Goal: Information Seeking & Learning: Learn about a topic

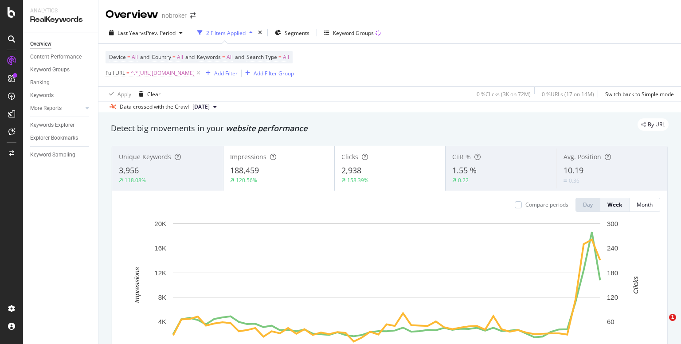
click at [385, 126] on div "By URL" at bounding box center [385, 124] width 566 height 12
click at [202, 75] on icon at bounding box center [199, 73] width 8 height 9
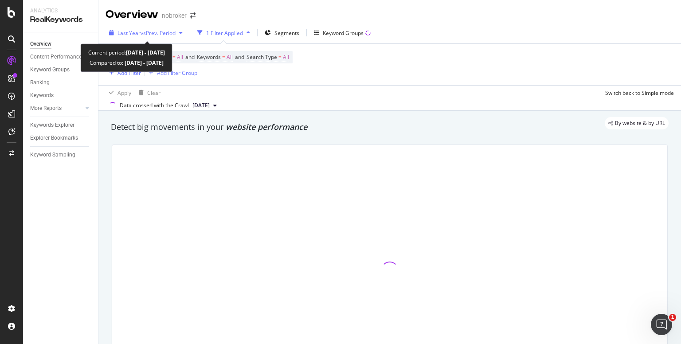
click at [160, 37] on div "Last Year vs Prev. Period" at bounding box center [145, 32] width 81 height 13
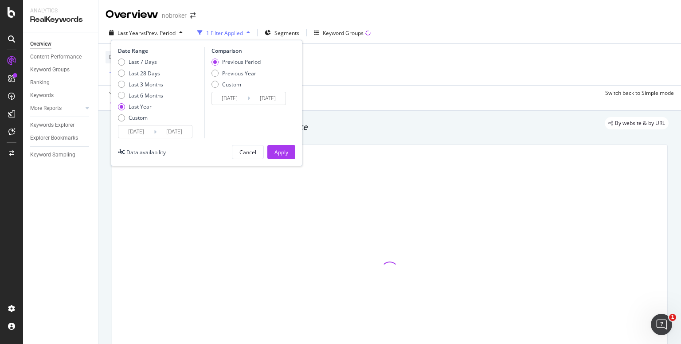
click at [123, 66] on div "Last 7 Days Last 28 Days Last 3 Months Last 6 Months Last Year Custom" at bounding box center [140, 91] width 45 height 67
click at [121, 62] on div "Last 7 Days" at bounding box center [121, 61] width 7 height 7
type input "2025/08/09"
type input "2025/08/02"
type input "2025/08/08"
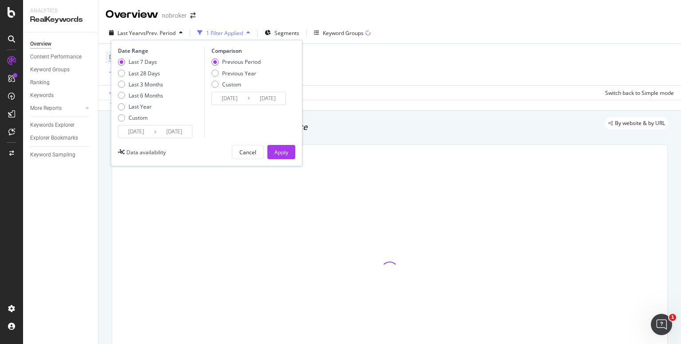
click at [135, 132] on input "2025/08/09" at bounding box center [135, 131] width 35 height 12
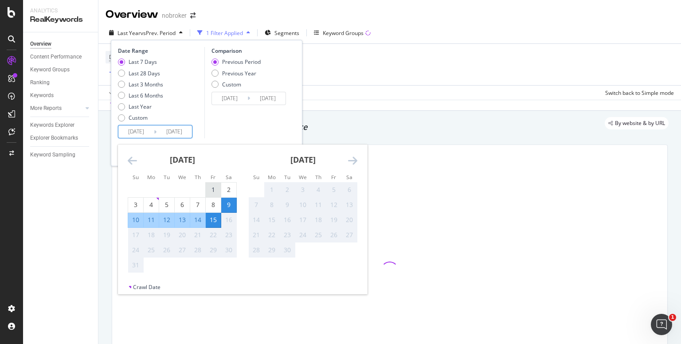
click at [210, 189] on div "1" at bounding box center [213, 189] width 15 height 9
type input "[DATE]"
type input "2025/07/17"
type input "[DATE]"
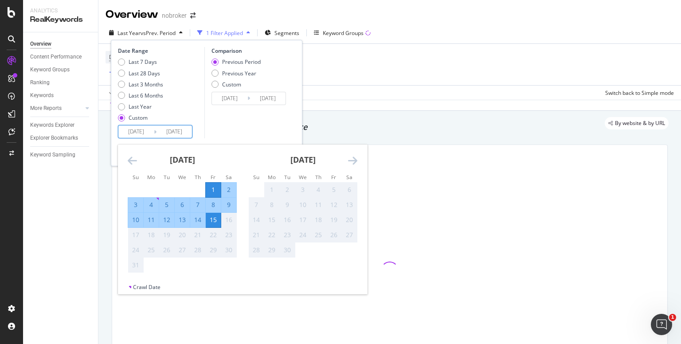
click at [259, 133] on div "Comparison Previous Period Previous Year Custom 2025/07/17 Navigate forward to …" at bounding box center [246, 92] width 84 height 91
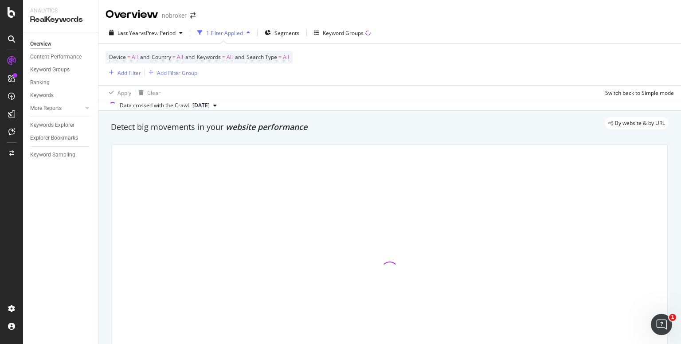
click at [328, 96] on div "Apply Clear Switch back to Simple mode" at bounding box center [389, 92] width 582 height 15
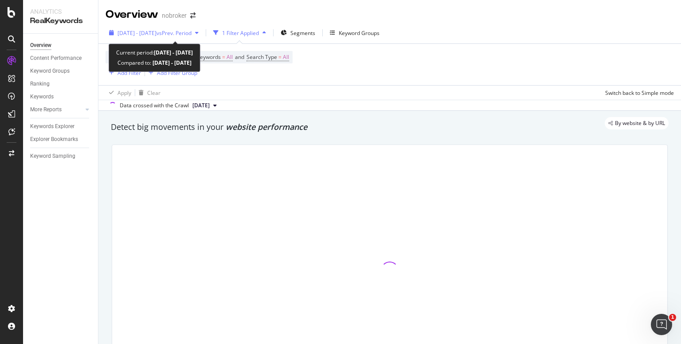
click at [156, 29] on span "[DATE] - [DATE]" at bounding box center [136, 33] width 39 height 8
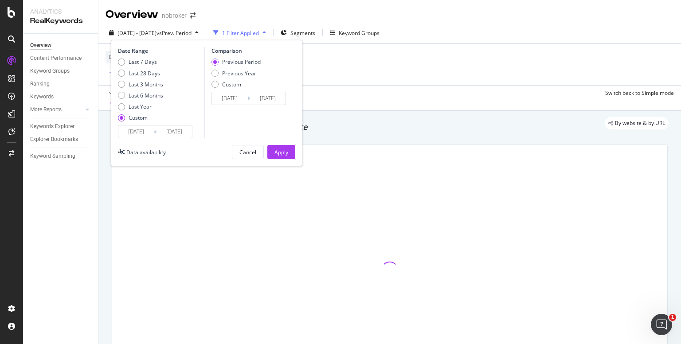
click at [128, 126] on input "[DATE]" at bounding box center [135, 131] width 35 height 12
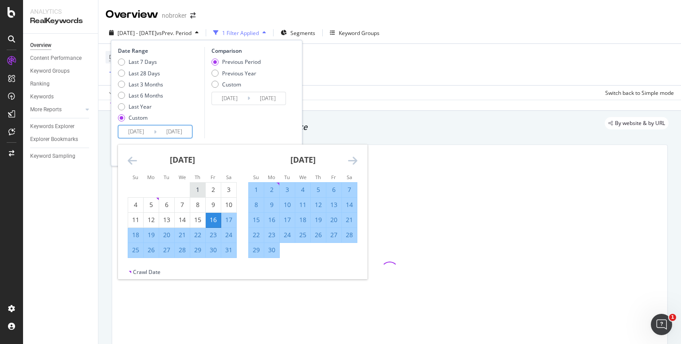
click at [191, 193] on div "1" at bounding box center [197, 189] width 15 height 9
type input "[DATE]"
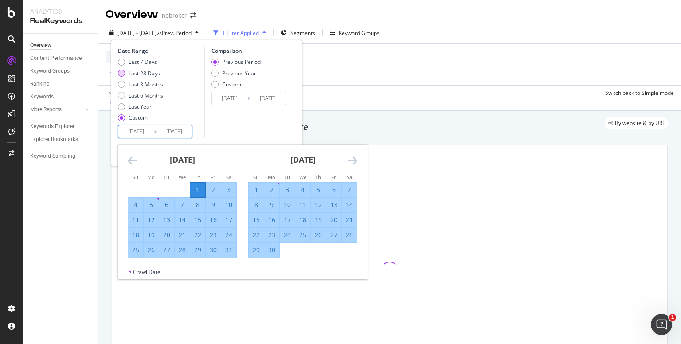
click at [121, 70] on div "Last 28 Days" at bounding box center [121, 73] width 7 height 7
type input "[DATE]"
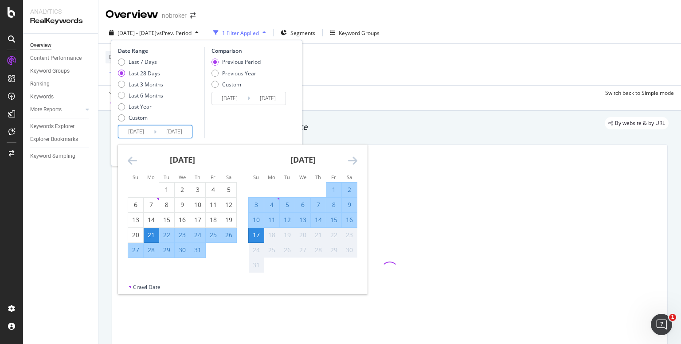
click at [134, 131] on input "[DATE]" at bounding box center [135, 131] width 35 height 12
click at [333, 190] on div "1" at bounding box center [333, 189] width 15 height 9
type input "[DATE]"
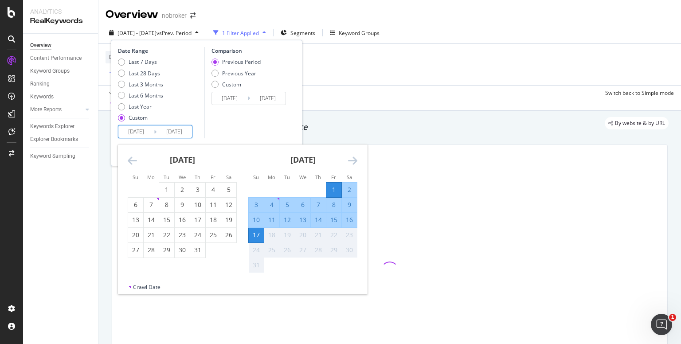
click at [255, 234] on div "17" at bounding box center [256, 234] width 15 height 9
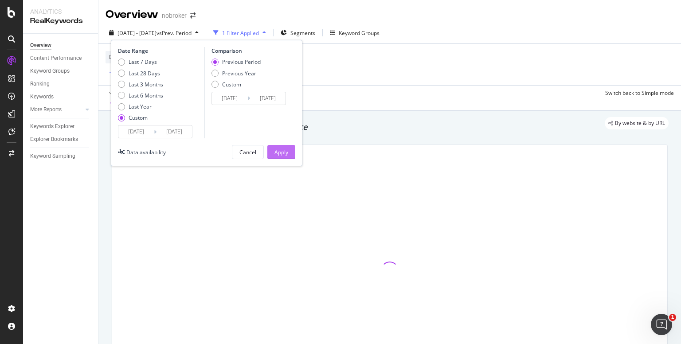
click at [290, 148] on button "Apply" at bounding box center [281, 152] width 28 height 14
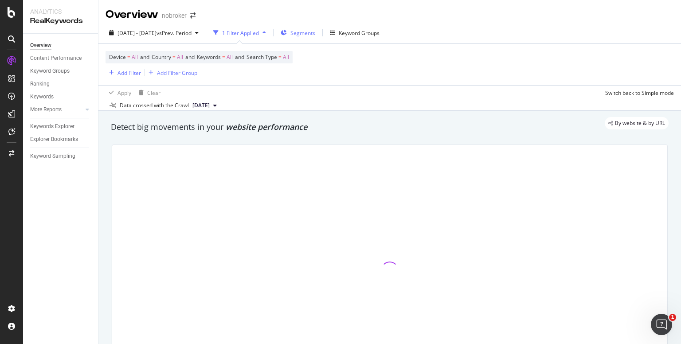
click at [315, 32] on span "Segments" at bounding box center [302, 33] width 25 height 8
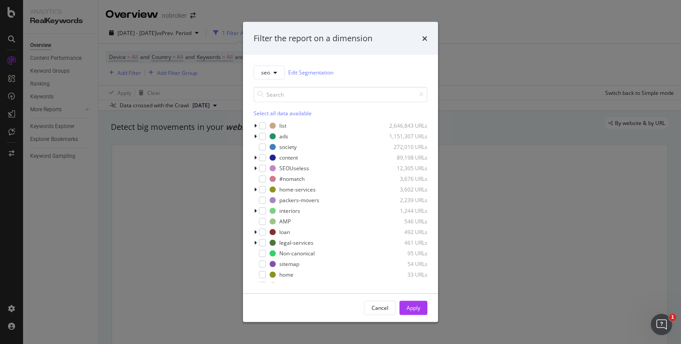
click at [253, 190] on div "seo Edit Segmentation Select all data available list 2,646,843 URLs ads 1,151,3…" at bounding box center [340, 174] width 195 height 238
click at [254, 190] on icon "modal" at bounding box center [255, 189] width 3 height 5
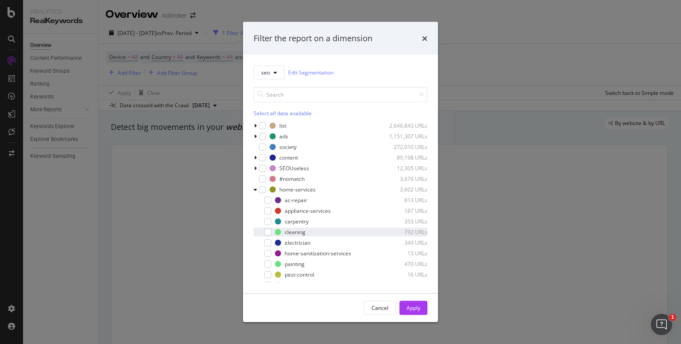
scroll to position [19, 0]
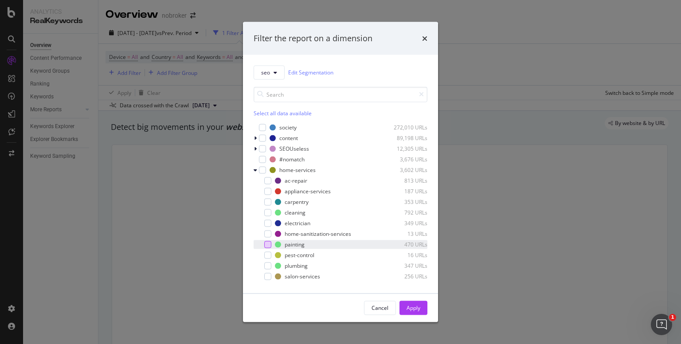
click at [268, 241] on div "modal" at bounding box center [267, 244] width 7 height 7
click at [414, 307] on div "Apply" at bounding box center [413, 308] width 14 height 8
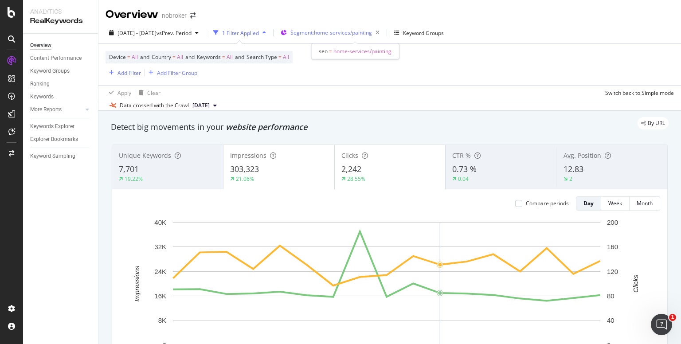
click at [340, 35] on span "Segment: home-services/painting" at bounding box center [331, 33] width 82 height 8
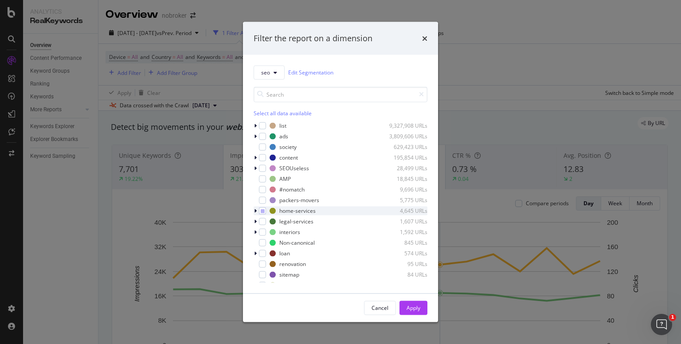
click at [255, 209] on icon "modal" at bounding box center [255, 210] width 3 height 5
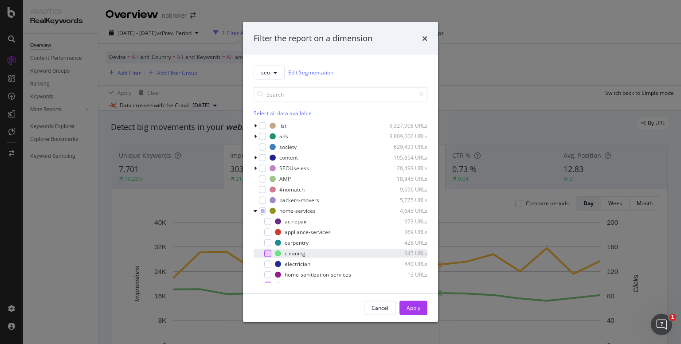
click at [265, 249] on div "modal" at bounding box center [267, 252] width 7 height 7
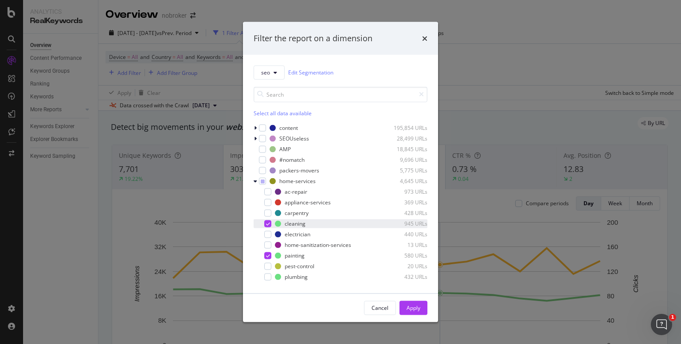
scroll to position [30, 0]
click at [268, 255] on icon "modal" at bounding box center [268, 255] width 4 height 4
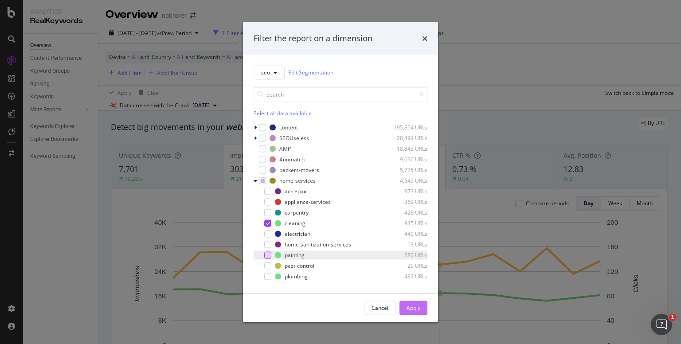
click at [409, 301] on div "Apply" at bounding box center [413, 307] width 14 height 13
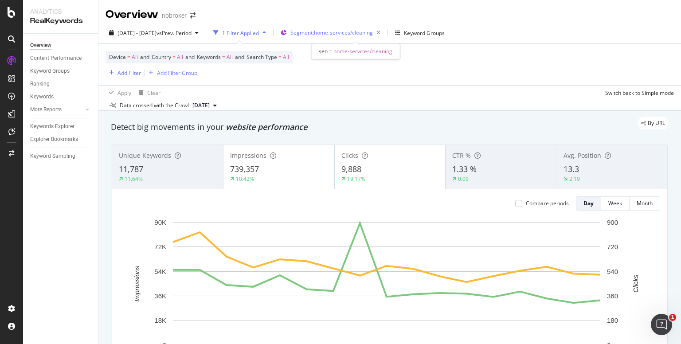
click at [317, 36] on span "Segment: home-services/cleaning" at bounding box center [331, 33] width 82 height 8
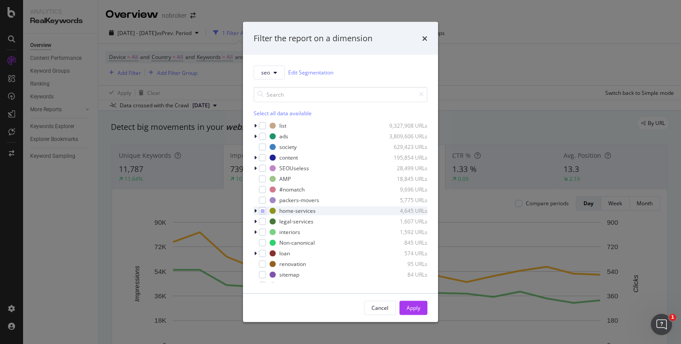
click at [254, 209] on icon "modal" at bounding box center [255, 210] width 3 height 5
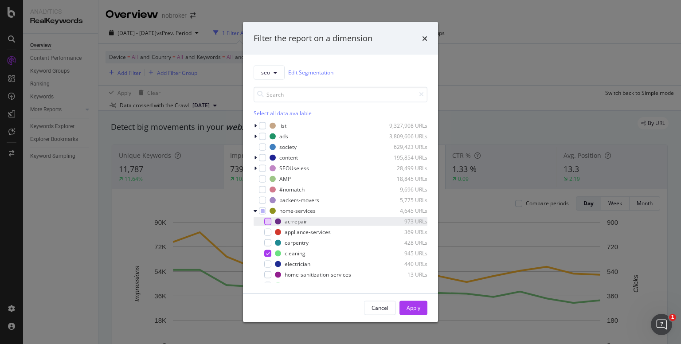
click at [268, 224] on div "modal" at bounding box center [267, 221] width 7 height 7
click at [269, 251] on icon "modal" at bounding box center [268, 253] width 4 height 4
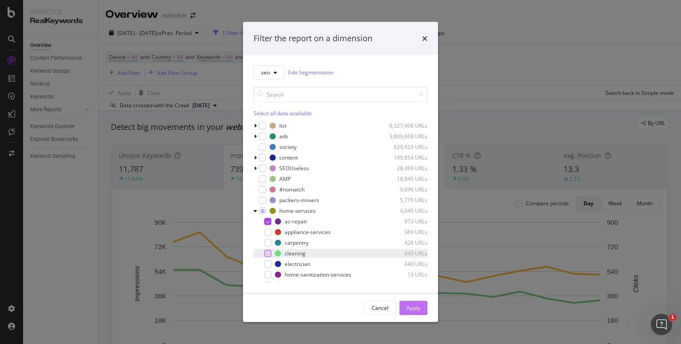
click at [414, 311] on div "Apply" at bounding box center [413, 308] width 14 height 8
